Goal: Entertainment & Leisure: Consume media (video, audio)

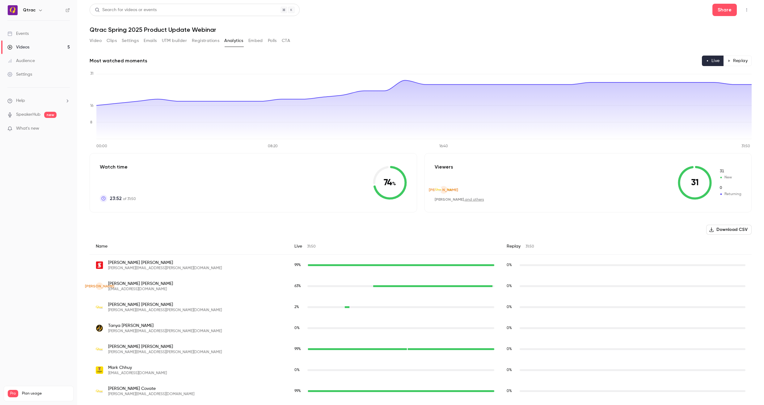
click at [95, 42] on button "Video" at bounding box center [96, 41] width 12 height 10
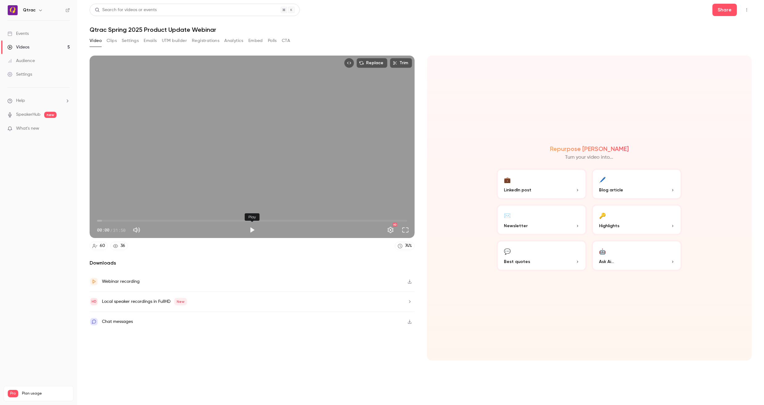
click at [253, 230] on button "Play" at bounding box center [252, 230] width 12 height 12
type input "***"
click at [129, 210] on div "Replace Trim 01:08 01:08 / 31:50 HD" at bounding box center [252, 147] width 325 height 183
click at [112, 220] on span "01:09" at bounding box center [252, 221] width 310 height 10
click at [117, 220] on span "02:03" at bounding box center [252, 221] width 310 height 10
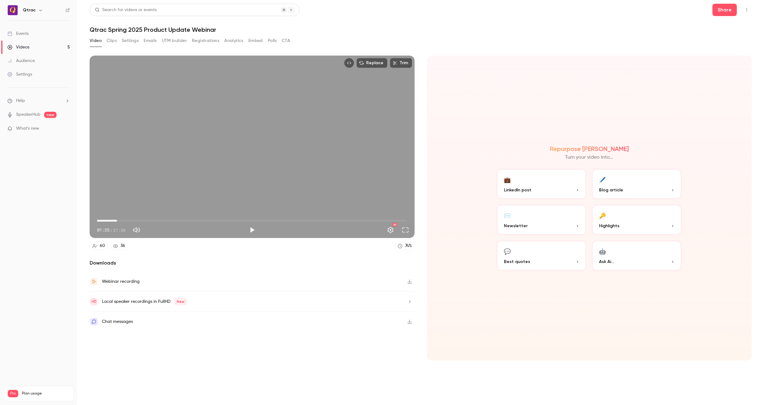
click at [118, 220] on span "02:03" at bounding box center [117, 221] width 2 height 2
click at [124, 220] on span "02:45" at bounding box center [252, 221] width 310 height 10
click at [128, 220] on span "02:45" at bounding box center [252, 221] width 310 height 10
click at [133, 220] on span "03:12" at bounding box center [252, 221] width 310 height 10
click at [137, 220] on span "04:03" at bounding box center [252, 221] width 310 height 10
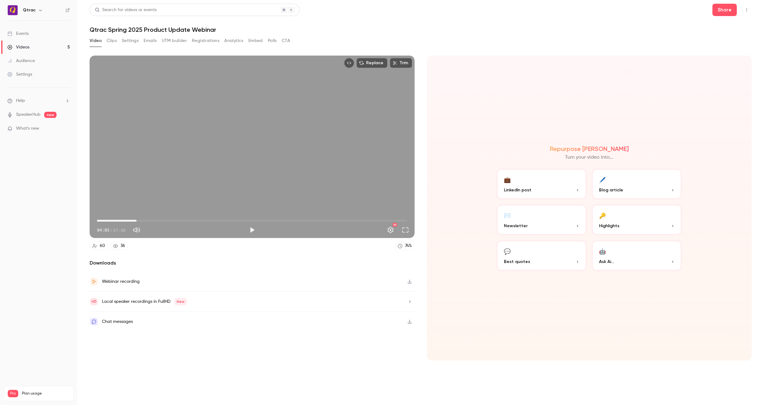
click at [140, 221] on span "04:03" at bounding box center [252, 221] width 310 height 10
drag, startPoint x: 141, startPoint y: 220, endPoint x: 337, endPoint y: 215, distance: 196.9
click at [337, 220] on span "24:41" at bounding box center [337, 221] width 2 height 2
drag, startPoint x: 338, startPoint y: 221, endPoint x: 345, endPoint y: 221, distance: 6.8
click at [345, 221] on span "25:25" at bounding box center [345, 221] width 2 height 2
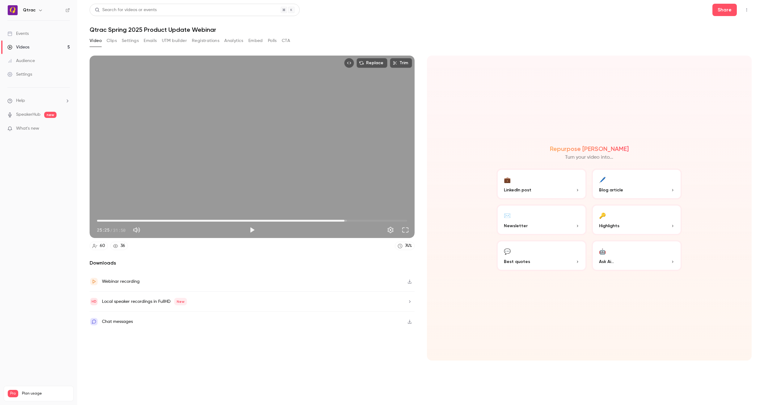
click at [349, 221] on span "25:25" at bounding box center [252, 221] width 310 height 10
click at [353, 221] on span "25:51" at bounding box center [252, 221] width 310 height 10
click at [357, 220] on span "26:16" at bounding box center [252, 221] width 310 height 10
click at [364, 220] on span "26:45" at bounding box center [252, 221] width 310 height 10
click at [370, 220] on span "27:25" at bounding box center [252, 221] width 310 height 10
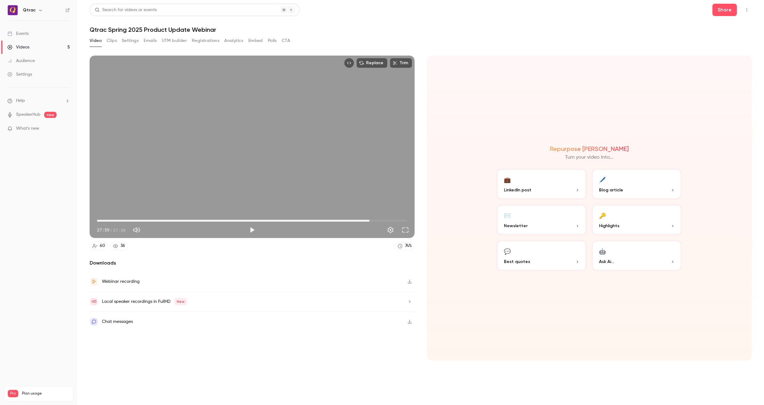
click at [375, 220] on span "27:59" at bounding box center [252, 221] width 310 height 10
click at [380, 220] on span "28:35" at bounding box center [252, 221] width 310 height 10
click at [386, 221] on span "29:06" at bounding box center [252, 221] width 310 height 10
click at [391, 221] on span "29:40" at bounding box center [252, 221] width 310 height 10
click at [395, 221] on span "30:08" at bounding box center [252, 221] width 310 height 10
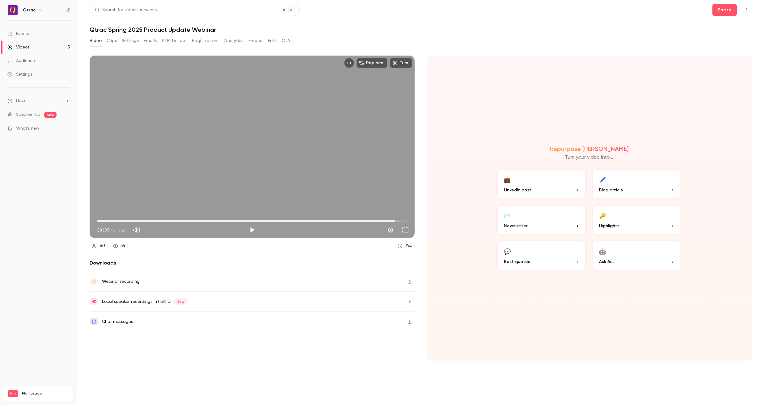
click at [399, 221] on span "30:35" at bounding box center [252, 221] width 310 height 10
type input "******"
click at [402, 221] on span "31:02" at bounding box center [252, 221] width 310 height 10
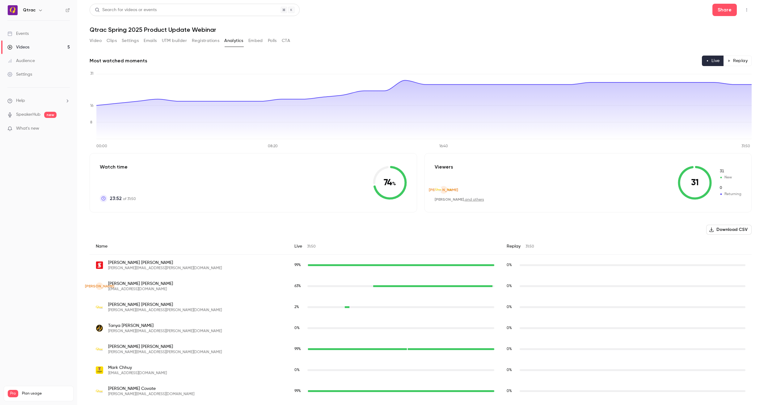
click at [21, 47] on div "Videos" at bounding box center [18, 47] width 22 height 6
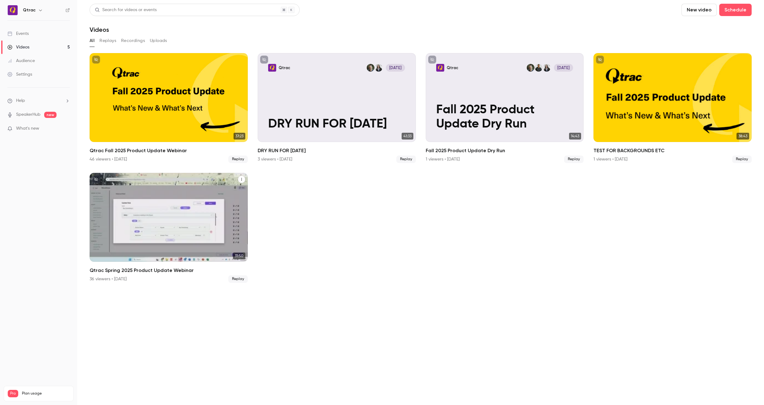
click at [169, 216] on div "Qtrac Spring 2025 Product Update Webinar" at bounding box center [169, 217] width 158 height 89
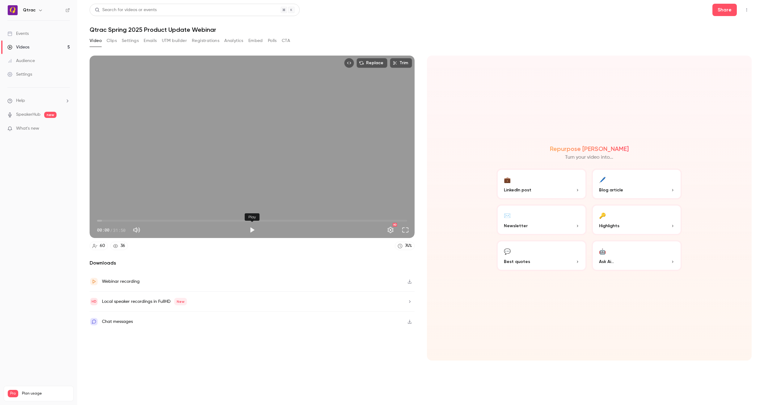
click at [254, 230] on button "Play" at bounding box center [252, 230] width 12 height 12
click at [102, 221] on span "00:30" at bounding box center [252, 221] width 310 height 10
click at [106, 220] on span "00:31" at bounding box center [252, 221] width 310 height 10
click at [111, 220] on span "01:23" at bounding box center [252, 221] width 310 height 10
click at [115, 220] on span "01:52" at bounding box center [252, 221] width 310 height 10
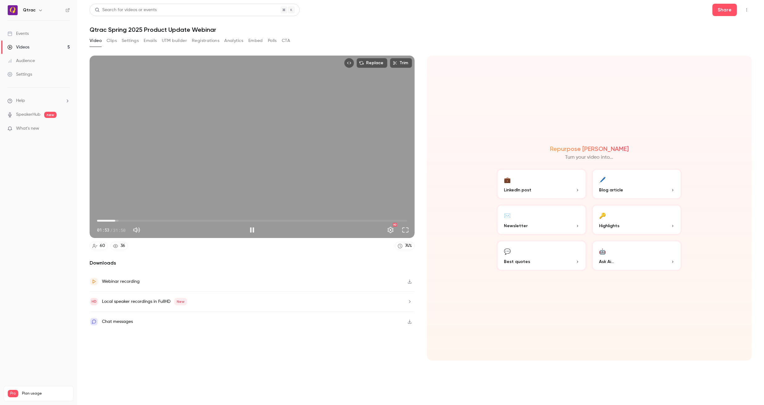
click at [120, 220] on span "01:53" at bounding box center [252, 221] width 310 height 10
click at [126, 221] on span "02:23" at bounding box center [252, 221] width 310 height 10
click at [99, 221] on span "02:58" at bounding box center [252, 221] width 310 height 10
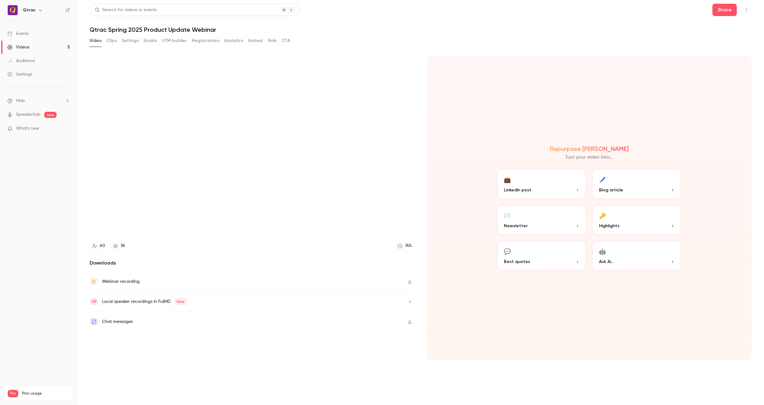
type input "****"
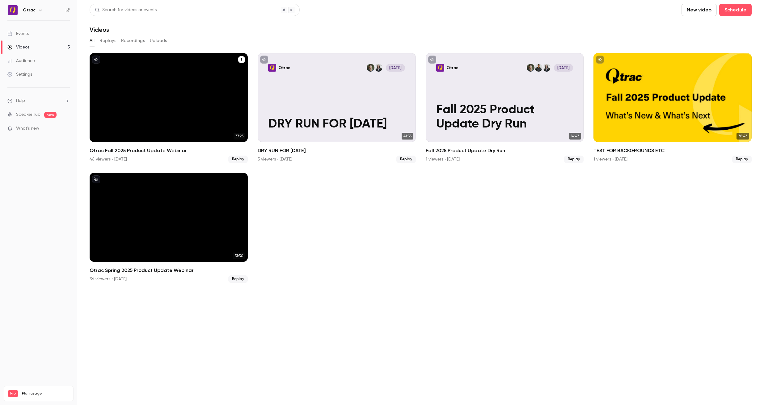
click at [167, 83] on div "Qtrac Fall 2025 Product Update Webinar" at bounding box center [169, 97] width 158 height 89
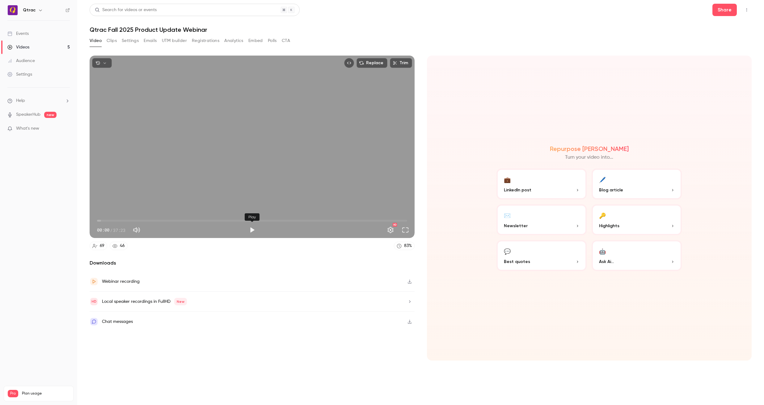
click at [253, 231] on button "Play" at bounding box center [252, 230] width 12 height 12
click at [253, 231] on button "Pause" at bounding box center [252, 230] width 12 height 12
click at [252, 230] on button "Play" at bounding box center [252, 230] width 12 height 12
click at [252, 230] on button "Pause" at bounding box center [252, 230] width 12 height 12
click at [252, 230] on button "Play" at bounding box center [252, 230] width 12 height 12
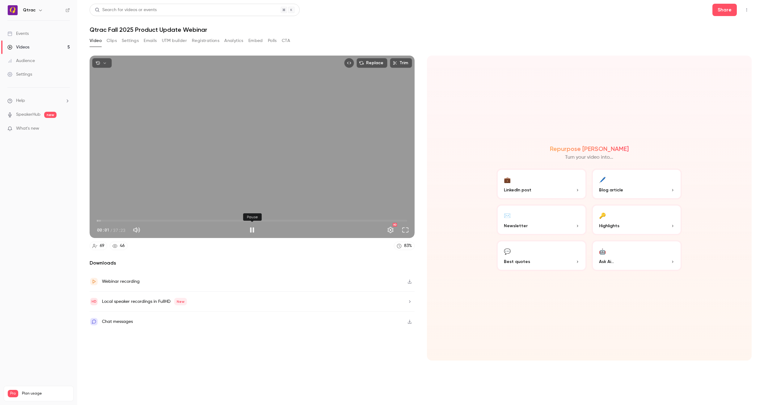
click at [252, 230] on button "Pause" at bounding box center [252, 230] width 12 height 12
click at [252, 230] on button "Play" at bounding box center [252, 230] width 12 height 12
click at [252, 230] on button "Pause" at bounding box center [252, 230] width 12 height 12
type input "***"
click at [252, 230] on button "Play" at bounding box center [252, 230] width 12 height 12
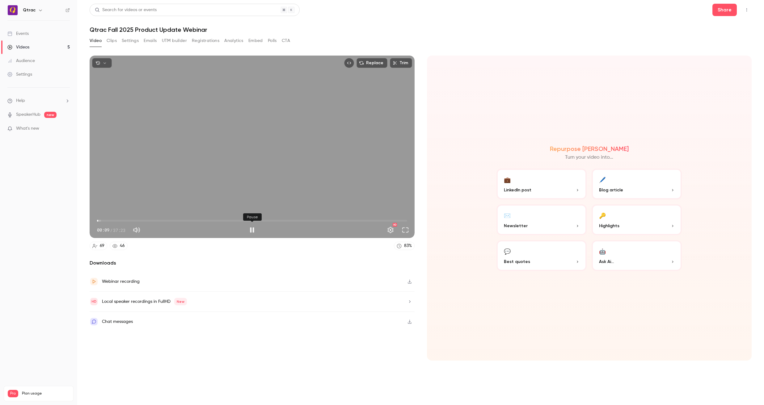
click at [252, 230] on button "Pause" at bounding box center [252, 230] width 12 height 12
click at [252, 230] on button "Play" at bounding box center [252, 230] width 12 height 12
click at [252, 230] on button "Pause" at bounding box center [252, 230] width 12 height 12
click at [253, 231] on button "Play" at bounding box center [252, 230] width 12 height 12
click at [103, 221] on span "00:20" at bounding box center [252, 221] width 310 height 10
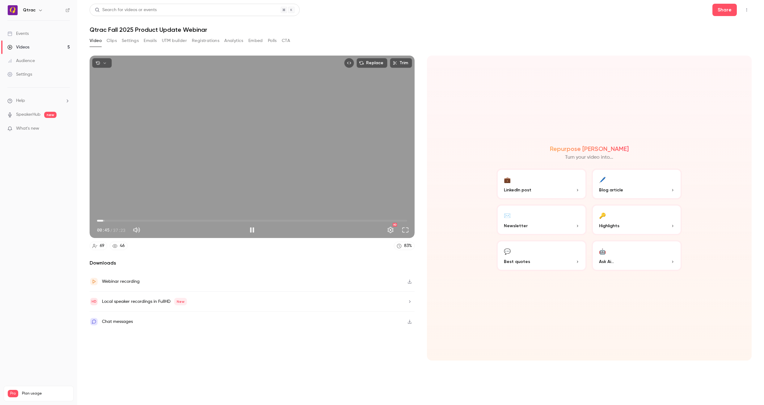
click at [104, 222] on span "00:45" at bounding box center [103, 221] width 2 height 2
click at [101, 222] on span "00:29" at bounding box center [252, 221] width 310 height 10
click at [105, 221] on span "00:30" at bounding box center [252, 221] width 310 height 10
click at [100, 221] on span "01:10" at bounding box center [252, 221] width 310 height 10
click at [98, 221] on span "00:06" at bounding box center [98, 221] width 2 height 2
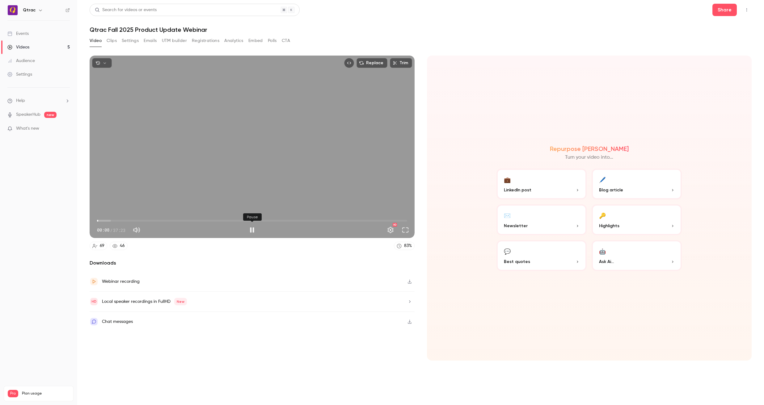
click at [251, 230] on button "Pause" at bounding box center [252, 230] width 12 height 12
type input "***"
